Goal: Task Accomplishment & Management: Use online tool/utility

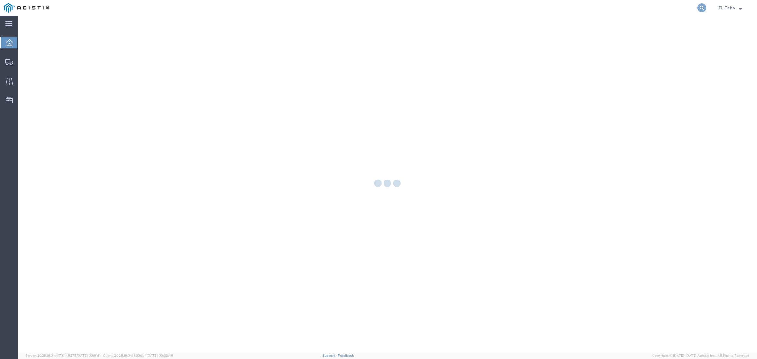
click at [702, 8] on icon at bounding box center [701, 7] width 9 height 9
click at [676, 9] on input "search" at bounding box center [601, 7] width 192 height 15
paste input "64199676"
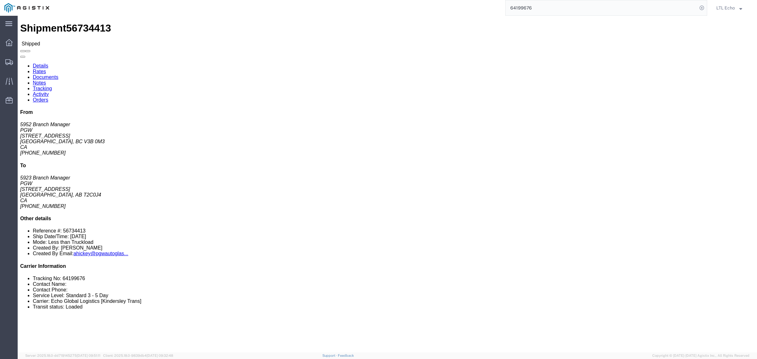
click b "101293113"
copy b "101293113"
drag, startPoint x: 543, startPoint y: 11, endPoint x: 379, endPoint y: -20, distance: 166.5
click at [379, 0] on html "main_menu Created with Sketch. Collapse Menu Dashboard Shipments Traffic Resour…" at bounding box center [378, 179] width 757 height 359
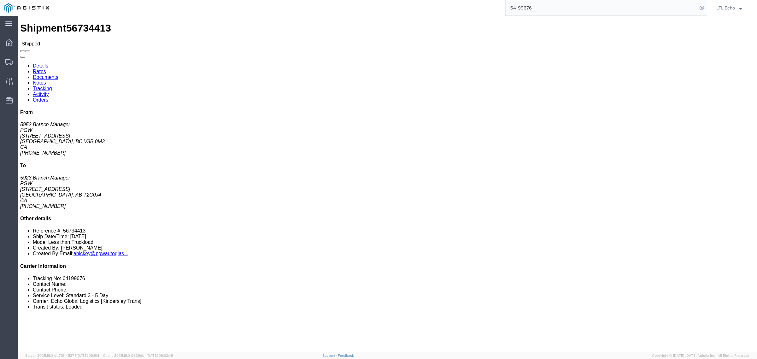
paste input "56794047"
type input "56794047"
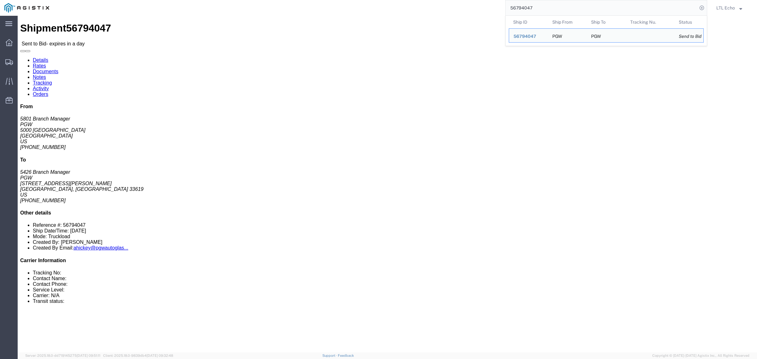
click h4 "Routing & Vehicle Information"
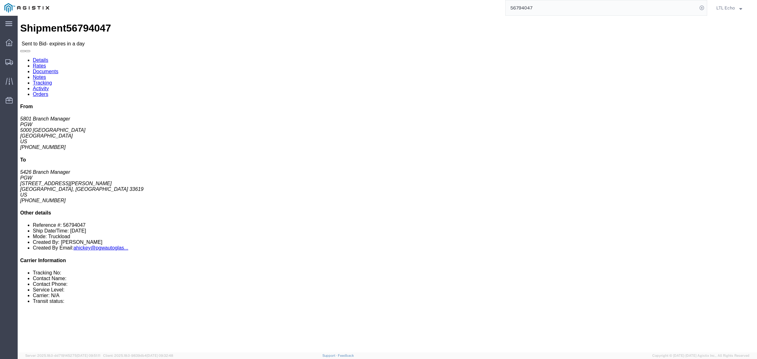
click address "PGW (5801 Branch Manager) [STREET_ADDRESS] [PHONE_NUMBER] [EMAIL_ADDRESS][DOMAI…"
copy address "76115"
click address "PGW (5426 Branch Manager) [STREET_ADDRESS][PERSON_NAME] [PHONE_NUMBER] [EMAIL_A…"
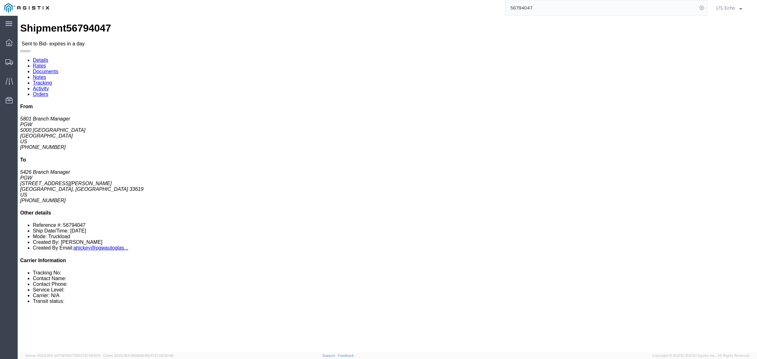
copy address "33619"
click div "Leg 1 - Truckload Number of trucks: 1"
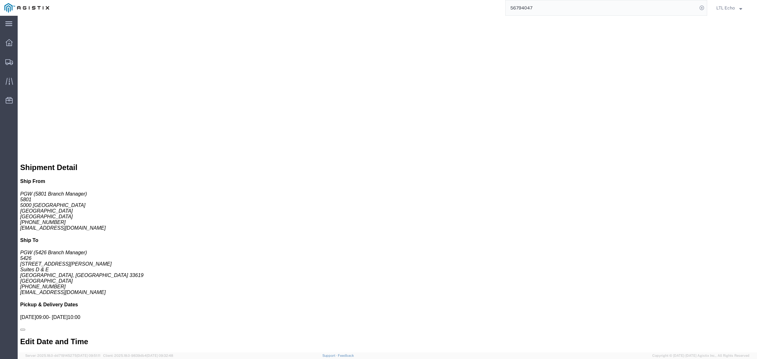
scroll to position [315, 0]
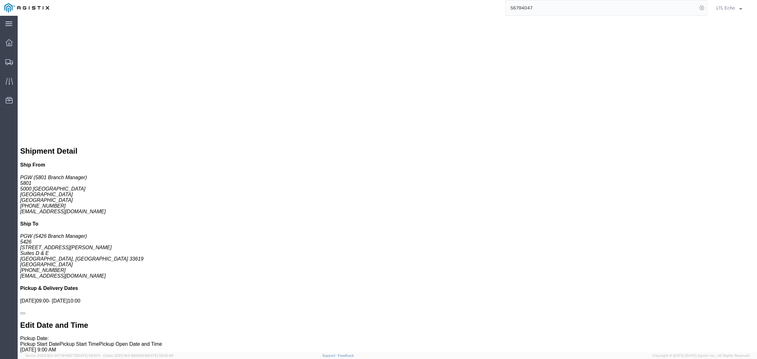
click link "Enter / Modify Bid"
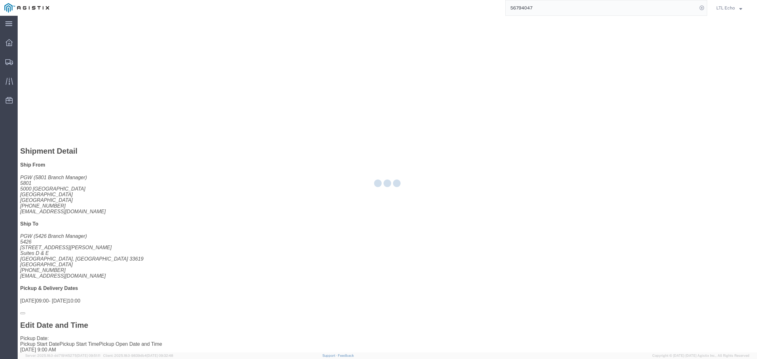
select select "4622"
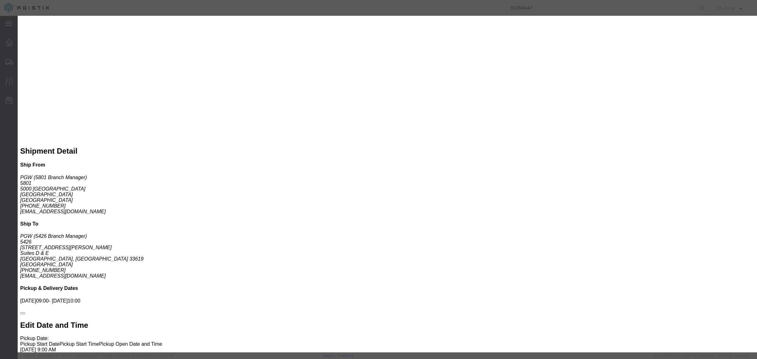
click select "Select Guaranteed Next Day LTL Standard 3-5 Day Rail TL Standard 3 - 5 Day"
select select "13989"
click select "Select Guaranteed Next Day LTL Standard 3-5 Day Rail TL Standard 3 - 5 Day"
drag, startPoint x: 498, startPoint y: 59, endPoint x: 519, endPoint y: 62, distance: 21.3
click input "text"
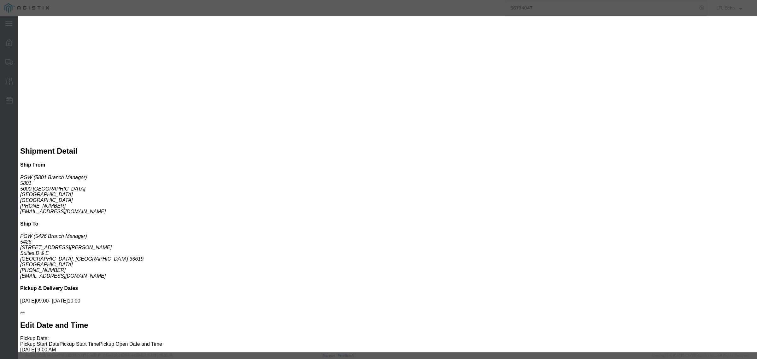
type input "56794047"
click input "number"
type input "2980"
click button "Submit"
